Goal: Transaction & Acquisition: Purchase product/service

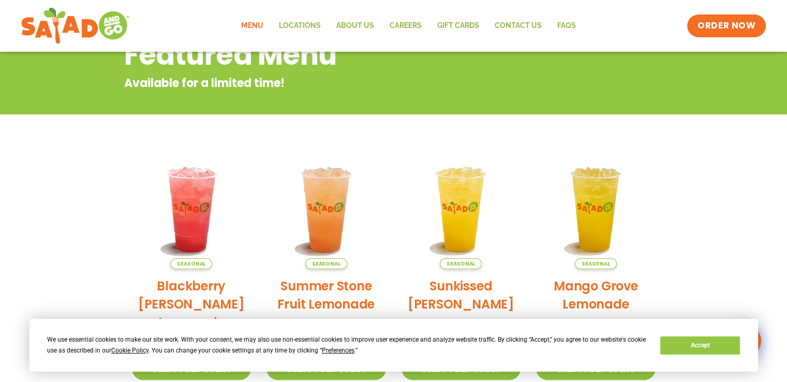
scroll to position [52, 0]
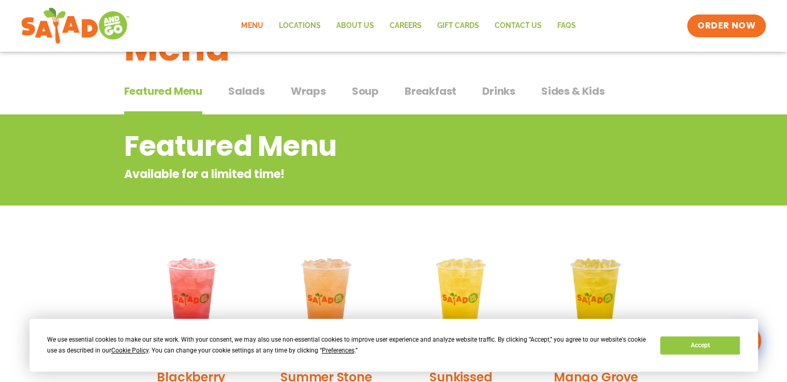
click at [574, 92] on span "Sides & Kids" at bounding box center [573, 91] width 64 height 16
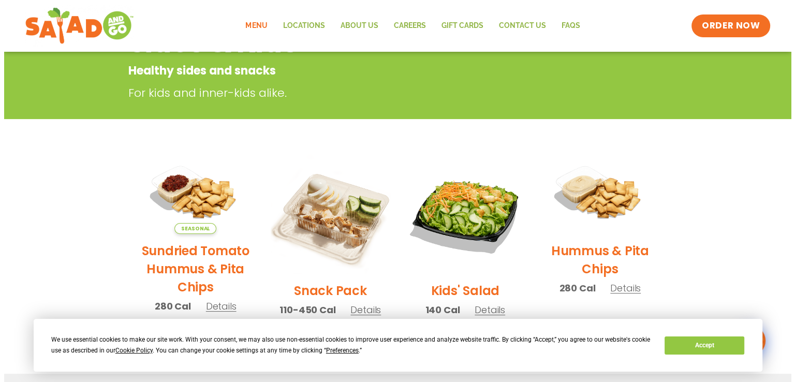
scroll to position [259, 0]
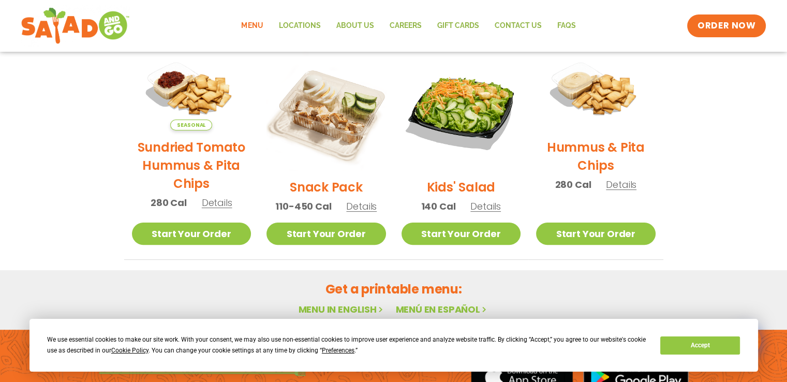
click at [364, 207] on span "Details" at bounding box center [361, 206] width 31 height 13
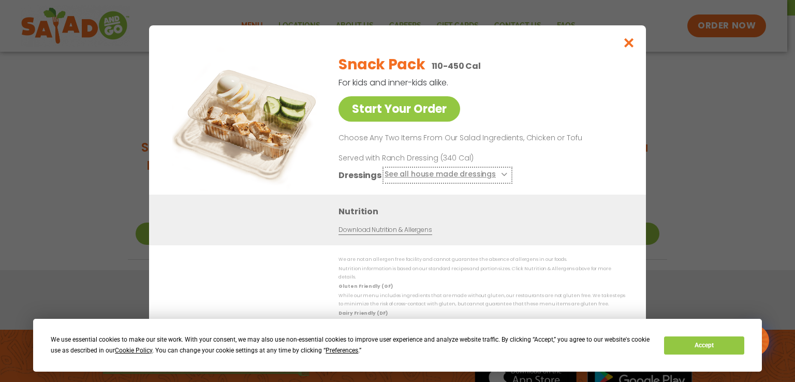
click at [497, 174] on button "See all house made dressings" at bounding box center [447, 174] width 126 height 13
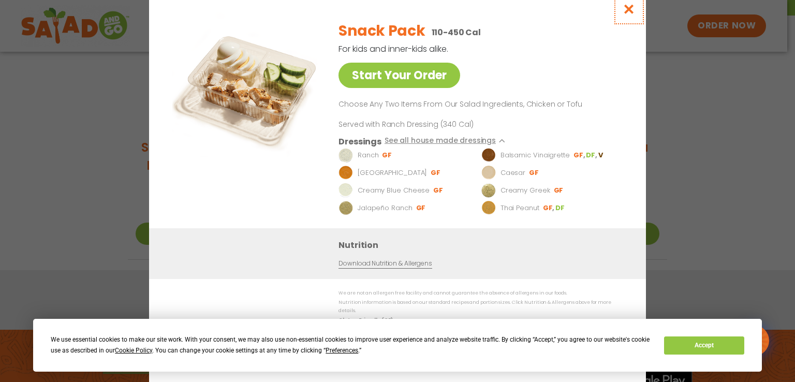
click at [629, 8] on icon "Close modal" at bounding box center [629, 9] width 13 height 11
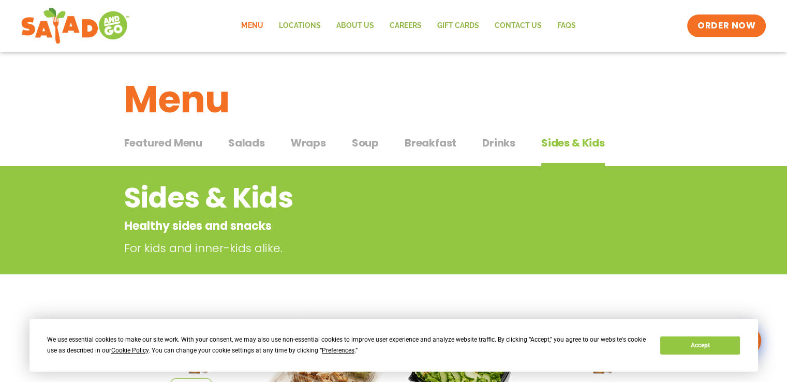
scroll to position [0, 0]
click at [138, 141] on span "Featured Menu" at bounding box center [163, 143] width 78 height 16
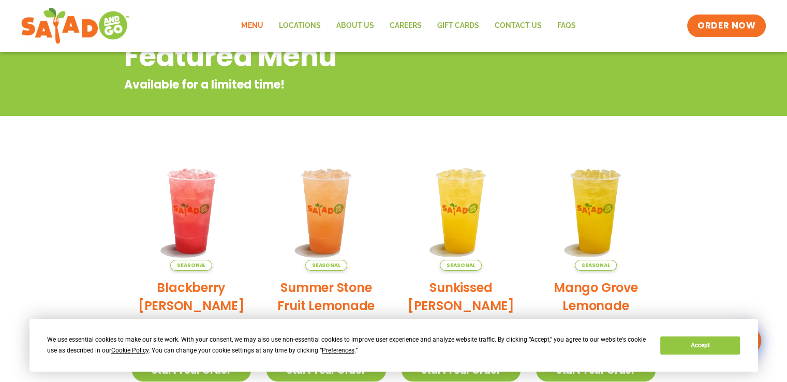
scroll to position [103, 0]
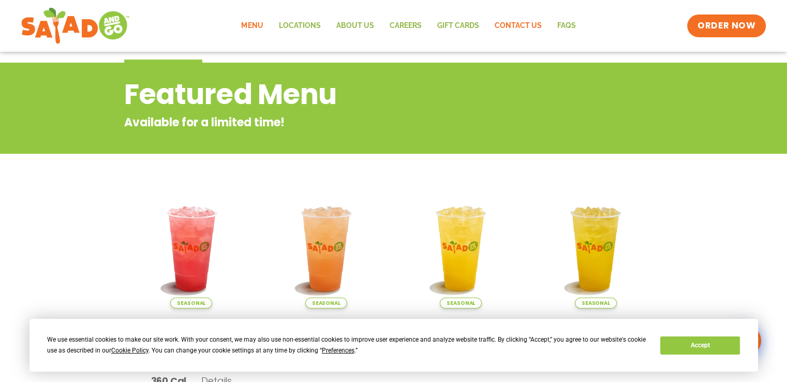
click at [526, 28] on link "Contact Us" at bounding box center [517, 26] width 63 height 24
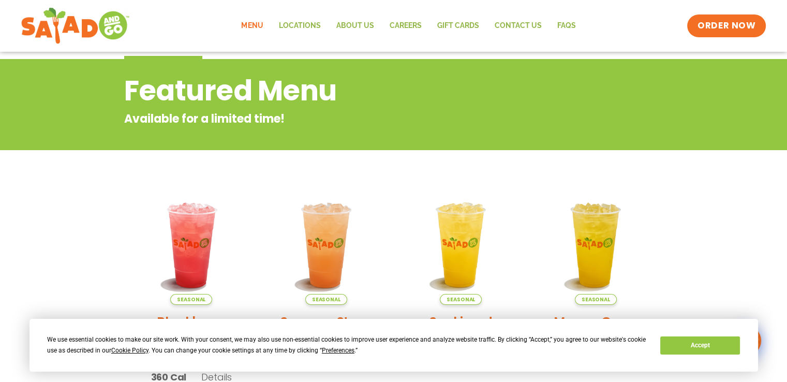
scroll to position [0, 0]
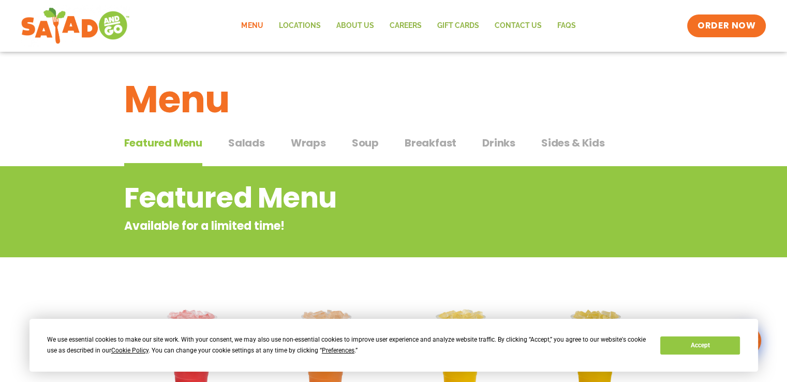
click at [553, 143] on span "Sides & Kids" at bounding box center [573, 143] width 64 height 16
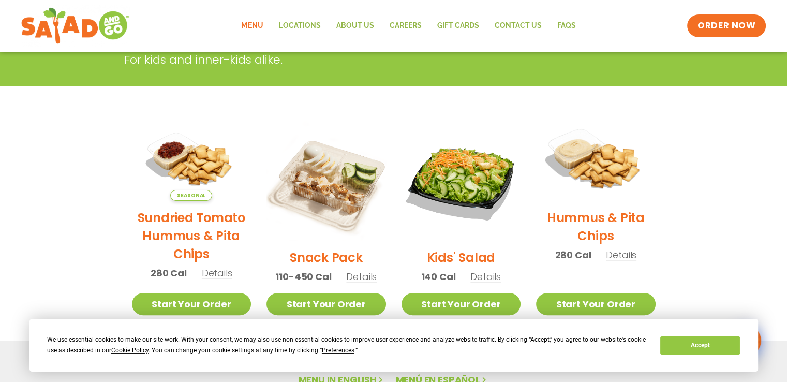
scroll to position [207, 0]
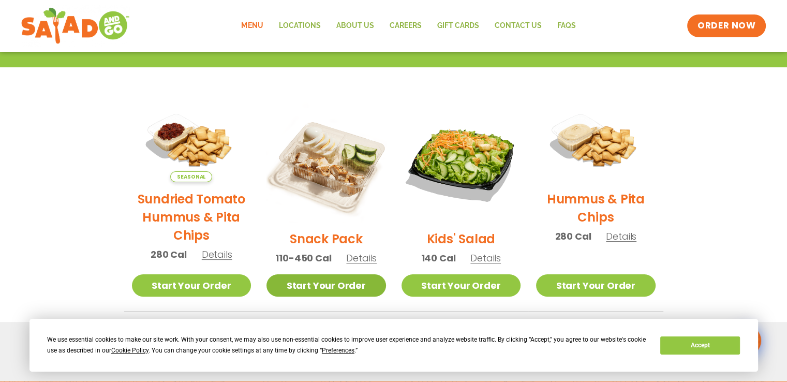
click at [333, 288] on link "Start Your Order" at bounding box center [326, 285] width 120 height 22
